Goal: Task Accomplishment & Management: Manage account settings

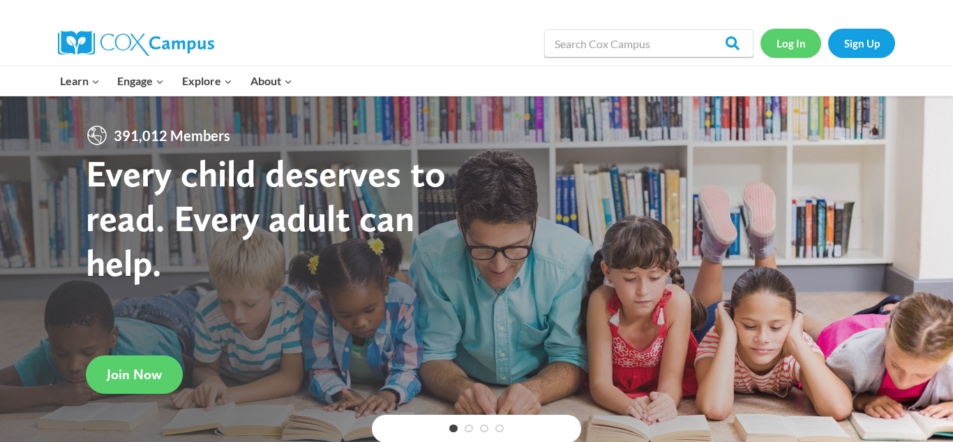
click at [797, 43] on link "Log In" at bounding box center [791, 43] width 61 height 29
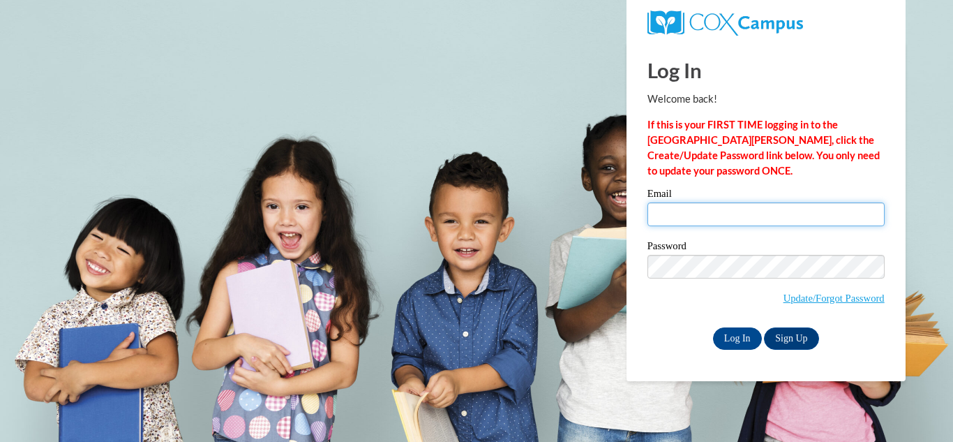
click at [731, 216] on input "Email" at bounding box center [766, 214] width 237 height 24
type input "sklein@lomira.k12.wi.us"
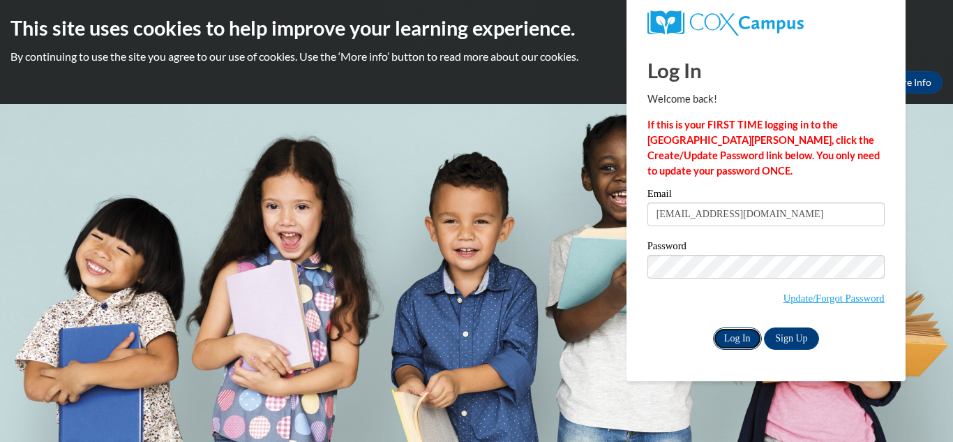
click at [738, 339] on input "Log In" at bounding box center [737, 338] width 49 height 22
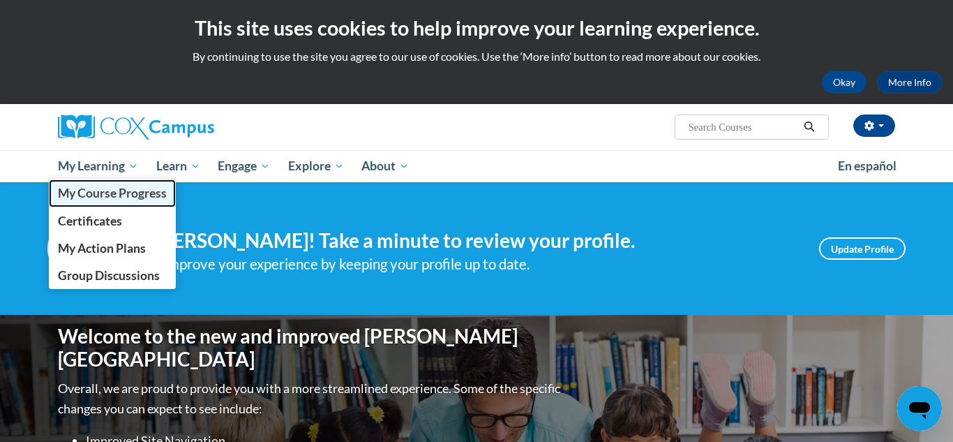
click at [114, 195] on span "My Course Progress" at bounding box center [112, 193] width 109 height 15
